Goal: Check status: Check status

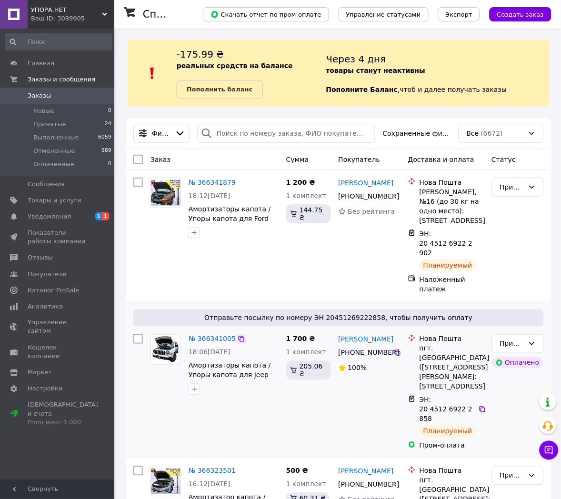
click at [238, 335] on icon at bounding box center [242, 339] width 8 height 8
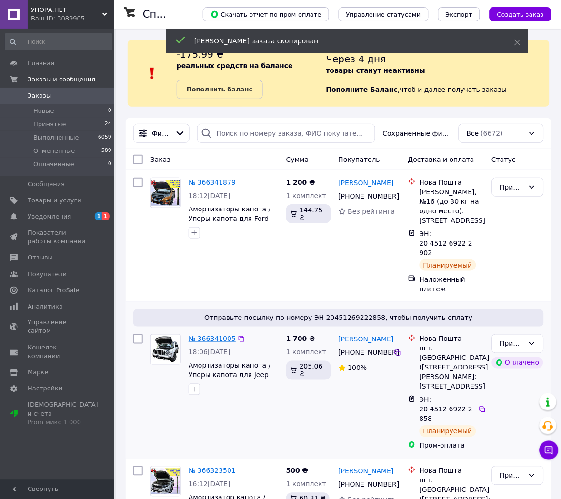
click at [192, 335] on link "№ 366341005" at bounding box center [212, 339] width 47 height 8
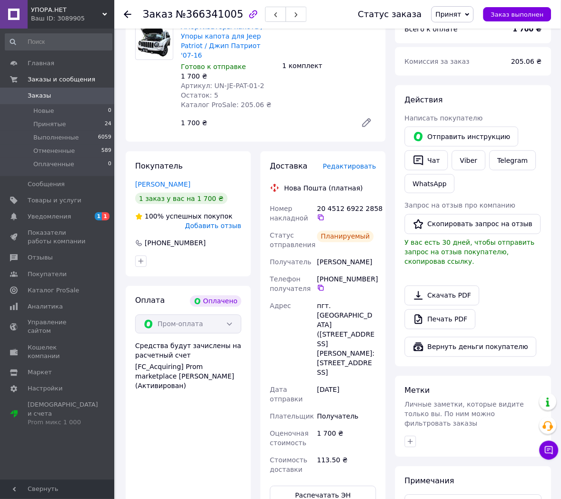
scroll to position [159, 0]
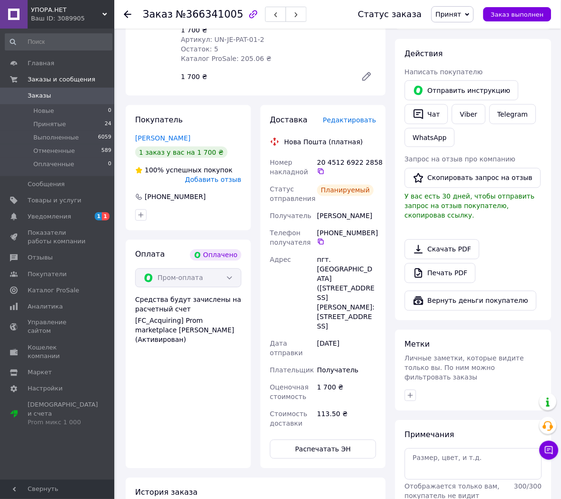
drag, startPoint x: 317, startPoint y: 152, endPoint x: 372, endPoint y: 223, distance: 90.0
click at [372, 223] on div "Номер накладной 20 4512 6922 2858   Статус отправления Планируемый Получатель […" at bounding box center [323, 293] width 110 height 278
copy div "20 4512 6922 2858   Статус отправления Планируемый Получатель [PERSON_NAME] Тел…"
click at [265, 19] on button "button" at bounding box center [275, 14] width 21 height 15
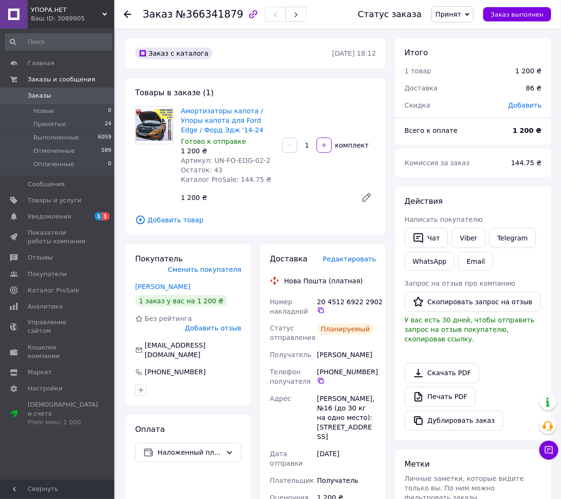
drag, startPoint x: 318, startPoint y: 302, endPoint x: 372, endPoint y: 371, distance: 87.3
click at [372, 371] on div "Номер накладной 20 4512 6922 2902   Статус отправления Планируемый Получатель […" at bounding box center [323, 482] width 110 height 377
copy div "20 4512 6922 2902   Статус отправления Планируемый Получатель [PERSON_NAME] Тел…"
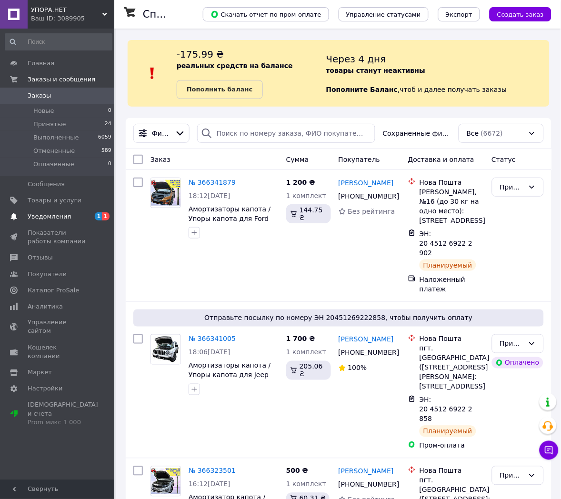
click at [67, 221] on link "Уведомления 1 1" at bounding box center [58, 217] width 117 height 16
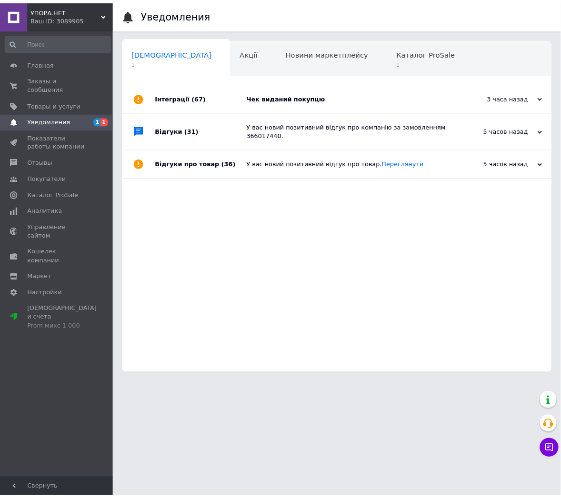
scroll to position [0, 5]
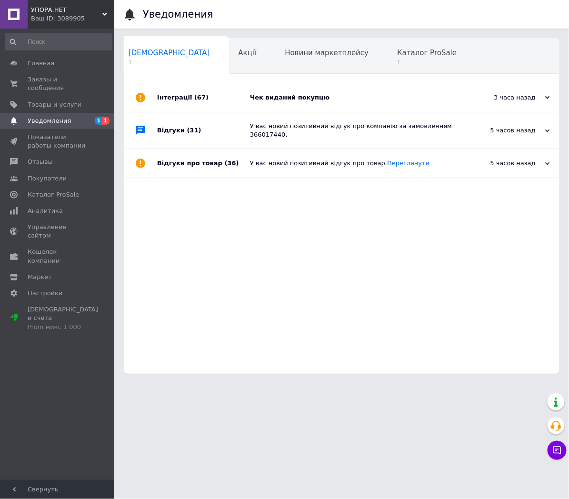
click at [358, 103] on div "Чек виданий покупцю" at bounding box center [352, 97] width 205 height 29
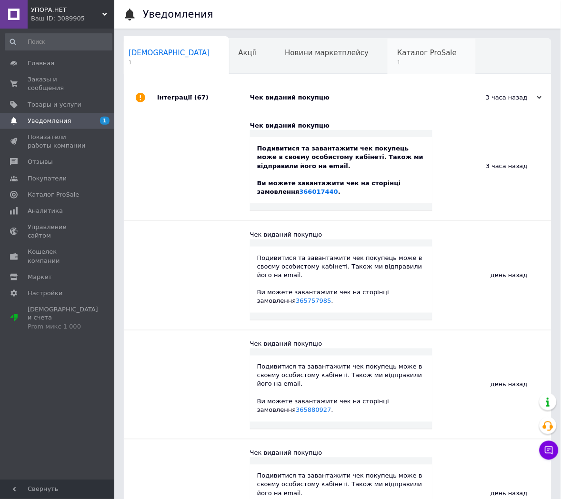
click at [397, 56] on span "Каталог ProSale" at bounding box center [427, 53] width 60 height 9
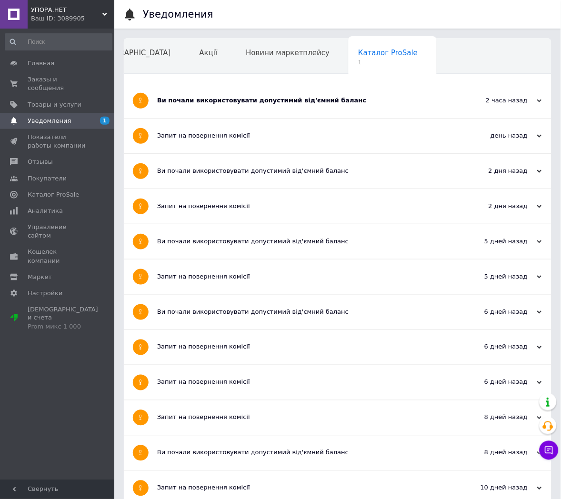
drag, startPoint x: 366, startPoint y: 105, endPoint x: 361, endPoint y: 102, distance: 6.1
click at [366, 105] on div "Ви почали використовувати допустимий від'ємний баланс" at bounding box center [302, 100] width 290 height 35
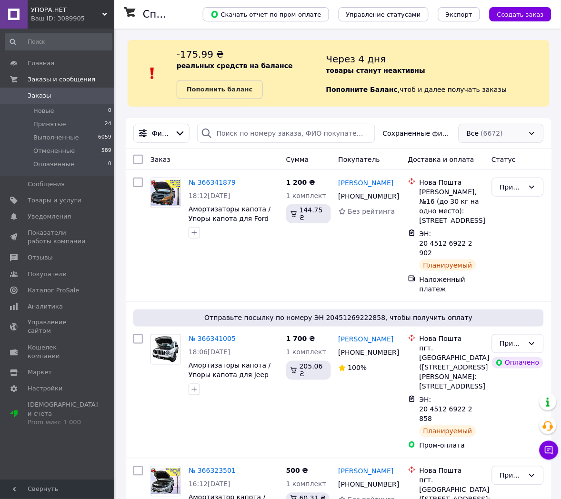
click at [487, 139] on div "Все (6672)" at bounding box center [501, 133] width 85 height 19
click at [505, 169] on span "Принят, Отримано" at bounding box center [496, 171] width 59 height 10
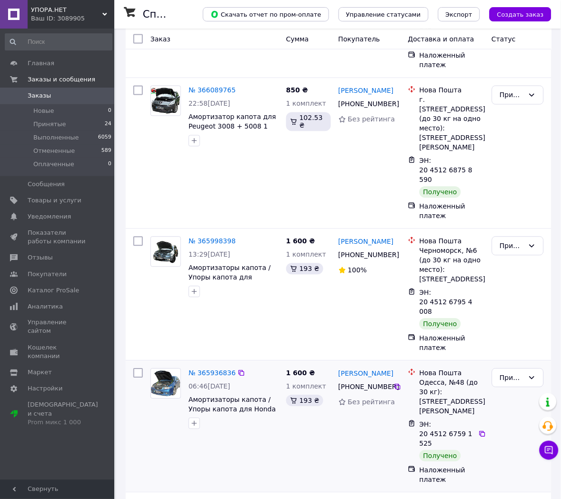
scroll to position [266, 0]
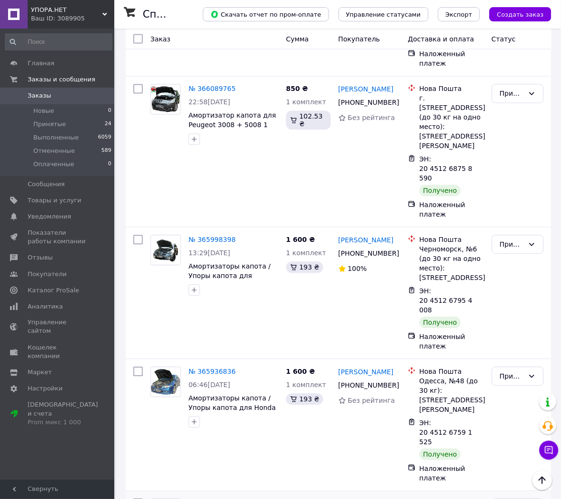
click at [508, 407] on li "Выполнен" at bounding box center [518, 405] width 51 height 17
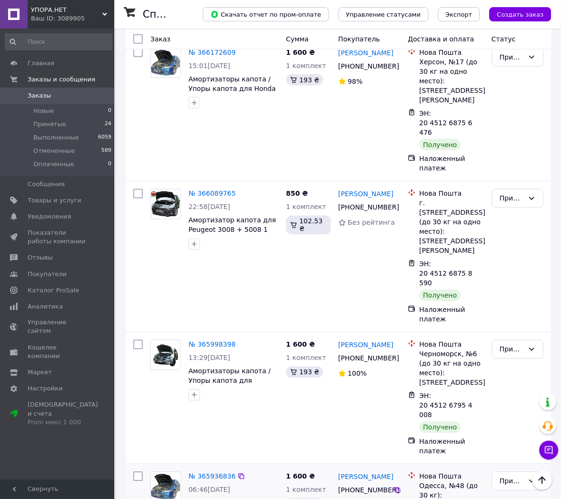
scroll to position [160, 0]
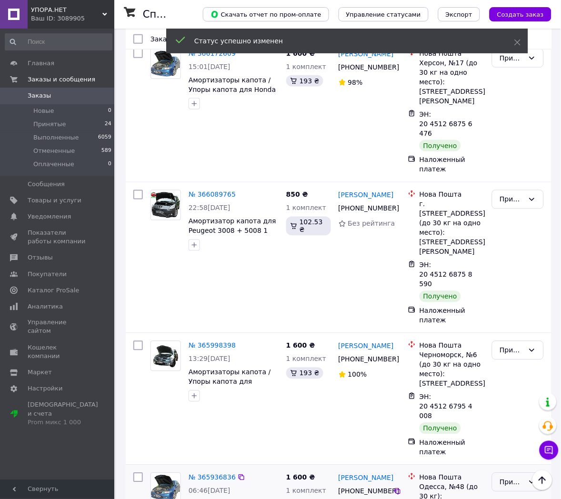
click at [516, 473] on div "Принят" at bounding box center [518, 482] width 52 height 19
click at [508, 404] on li "Выполнен" at bounding box center [518, 408] width 51 height 17
click at [511, 345] on div "Принят" at bounding box center [512, 350] width 24 height 10
click at [517, 304] on li "Выполнен" at bounding box center [518, 304] width 51 height 17
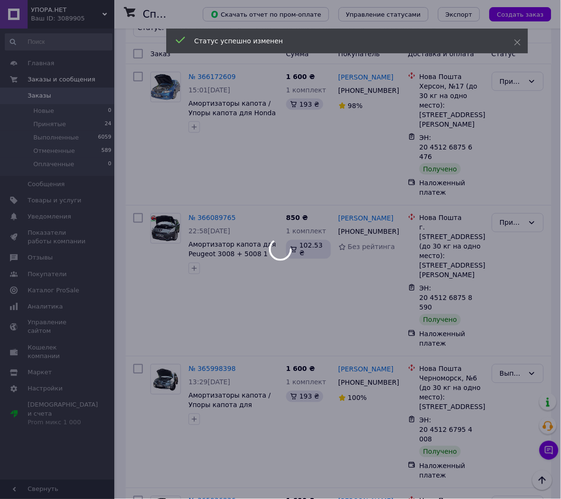
scroll to position [0, 0]
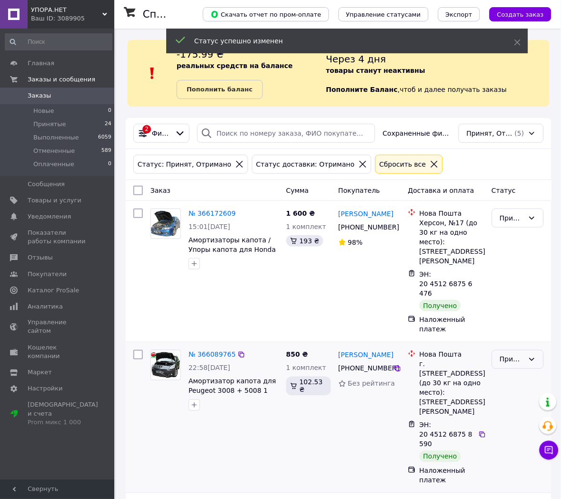
click at [507, 355] on div "Принят" at bounding box center [512, 360] width 24 height 10
drag, startPoint x: 532, startPoint y: 339, endPoint x: 536, endPoint y: 335, distance: 6.4
click at [532, 339] on li "Выполнен" at bounding box center [518, 343] width 51 height 17
click at [511, 218] on div "Принят" at bounding box center [512, 218] width 24 height 10
drag, startPoint x: 520, startPoint y: 238, endPoint x: 565, endPoint y: 249, distance: 45.7
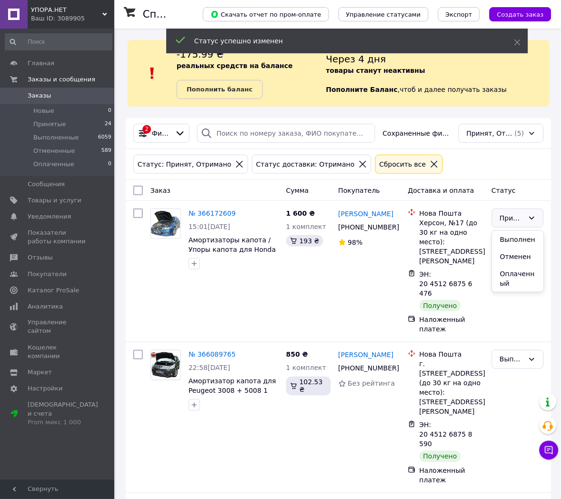
click at [521, 239] on li "Выполнен" at bounding box center [518, 239] width 51 height 17
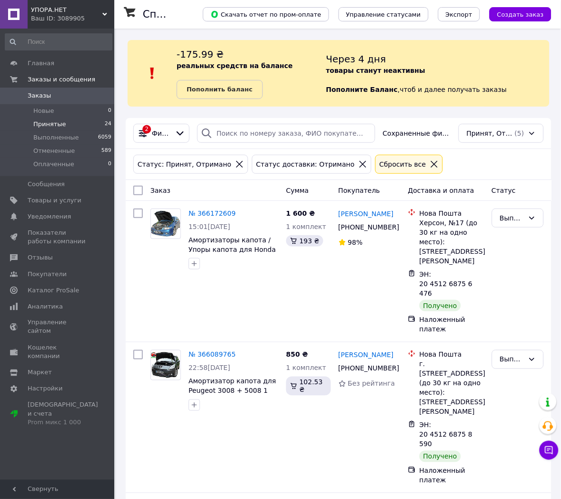
click at [45, 125] on span "Принятые" at bounding box center [49, 124] width 33 height 9
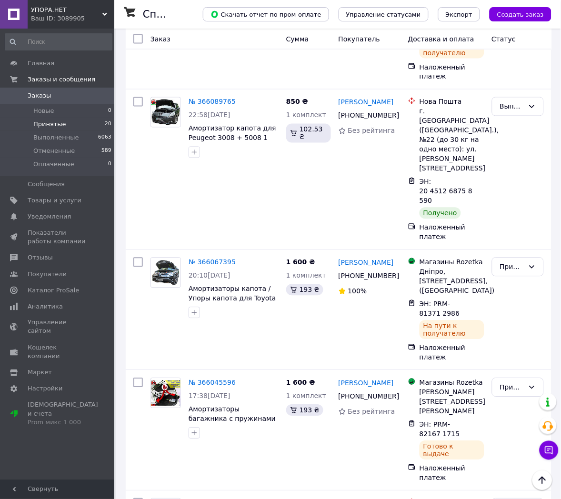
scroll to position [2148, 0]
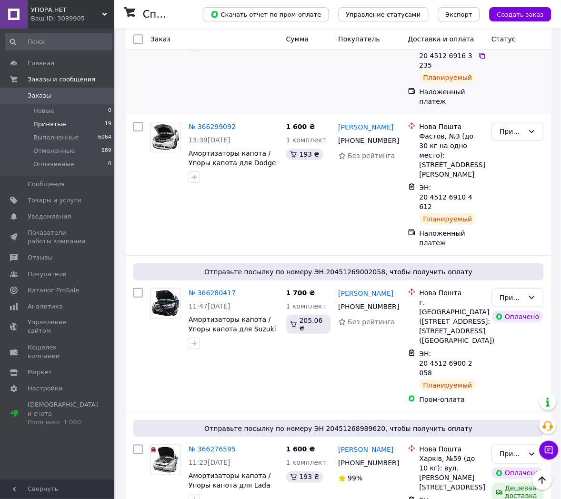
scroll to position [331, 0]
